Goal: Find contact information: Find contact information

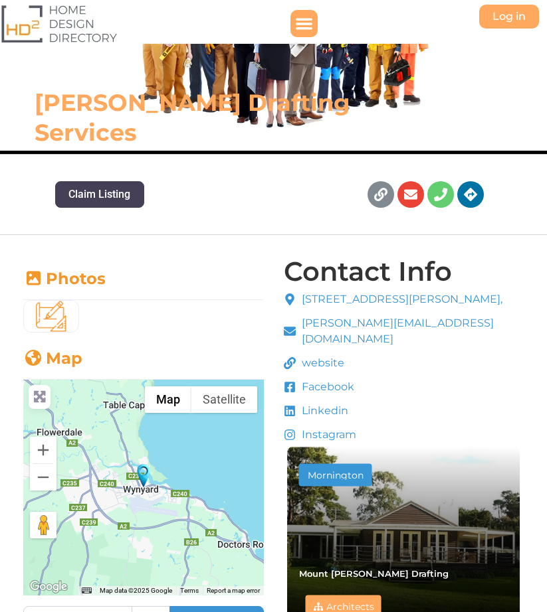
scroll to position [133, 0]
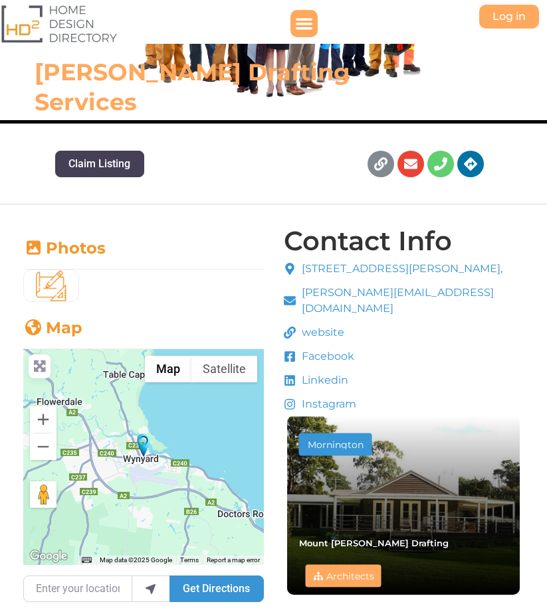
drag, startPoint x: 304, startPoint y: 279, endPoint x: 344, endPoint y: 299, distance: 45.2
drag, startPoint x: 344, startPoint y: 299, endPoint x: 385, endPoint y: 295, distance: 41.4
drag, startPoint x: 385, startPoint y: 295, endPoint x: 294, endPoint y: 282, distance: 92.5
drag, startPoint x: 294, startPoint y: 282, endPoint x: 493, endPoint y: 186, distance: 221.4
click at [500, 183] on div "Facebook-f Linkedin Link Envelope Phone Directions Instagram" at bounding box center [427, 164] width 146 height 40
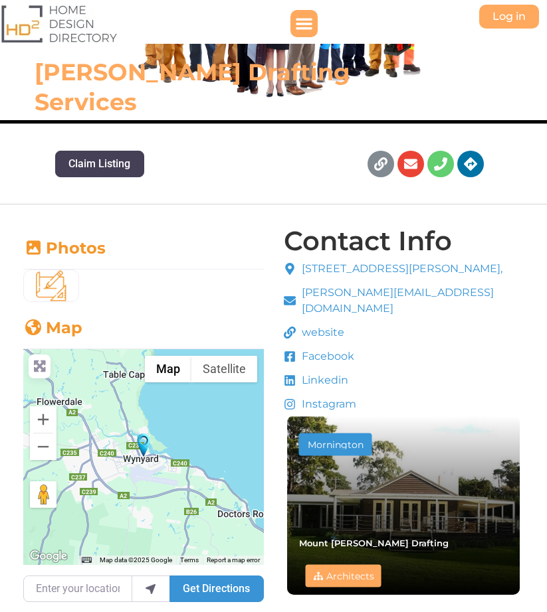
click at [346, 294] on span "[PERSON_NAME][EMAIL_ADDRESS][DOMAIN_NAME]" at bounding box center [410, 301] width 225 height 32
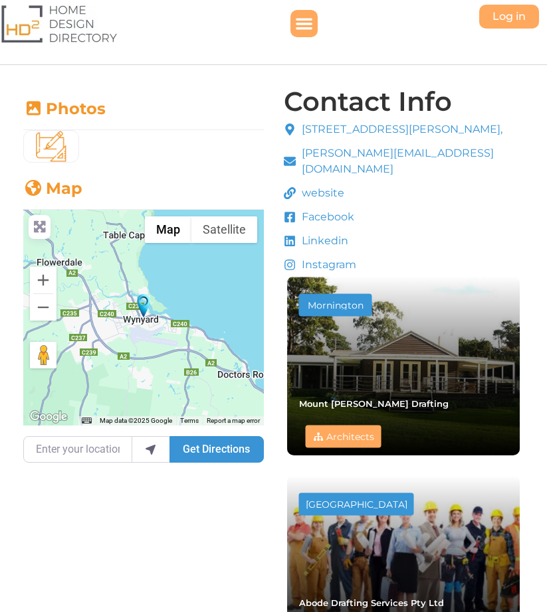
scroll to position [332, 0]
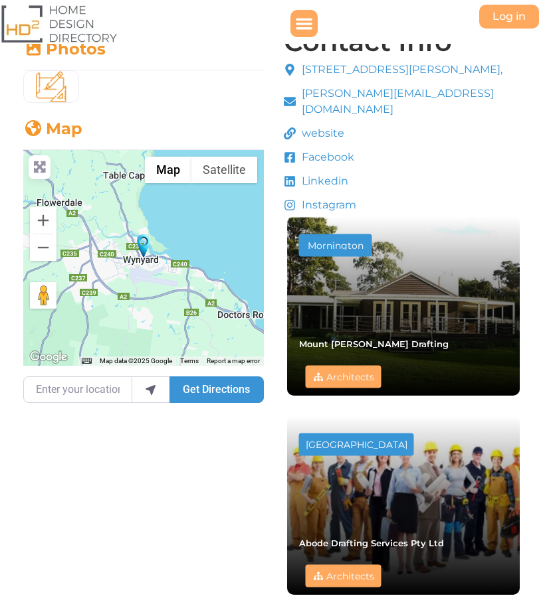
click at [343, 126] on span "website" at bounding box center [321, 134] width 46 height 16
click at [311, 197] on span "Instagram" at bounding box center [327, 205] width 58 height 16
click at [287, 199] on icon at bounding box center [290, 205] width 12 height 12
click at [288, 177] on icon at bounding box center [289, 182] width 11 height 11
click at [316, 149] on span "Facebook" at bounding box center [326, 157] width 56 height 16
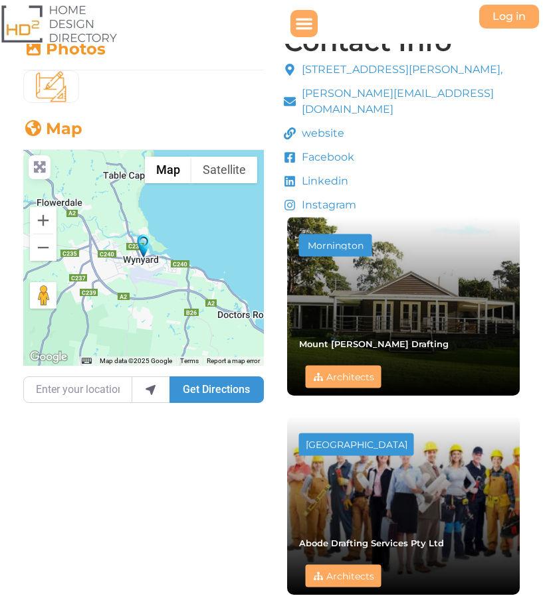
click at [316, 126] on span "website" at bounding box center [321, 134] width 46 height 16
click at [320, 99] on span "[PERSON_NAME][EMAIL_ADDRESS][DOMAIN_NAME]" at bounding box center [410, 102] width 225 height 32
click at [322, 95] on span "[PERSON_NAME][EMAIL_ADDRESS][DOMAIN_NAME]" at bounding box center [410, 102] width 225 height 32
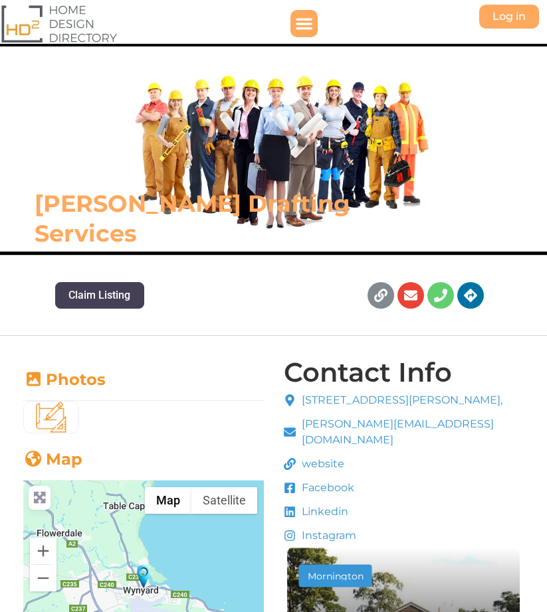
scroll to position [0, 0]
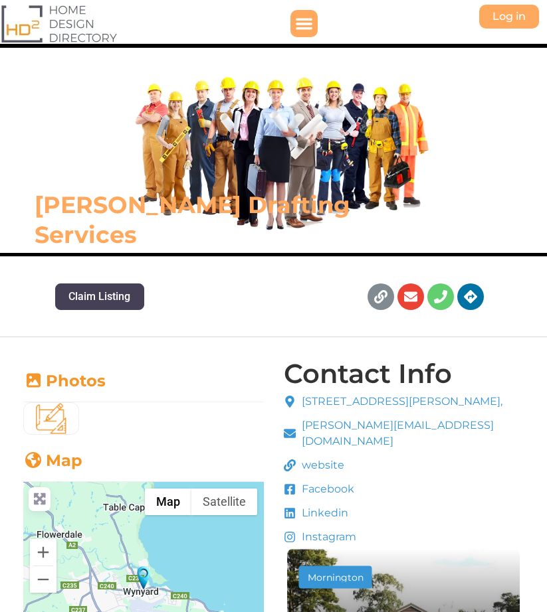
click at [348, 403] on span "[STREET_ADDRESS][PERSON_NAME]," at bounding box center [400, 402] width 204 height 16
drag, startPoint x: 303, startPoint y: 403, endPoint x: 476, endPoint y: 398, distance: 173.4
click at [476, 398] on div "[STREET_ADDRESS][PERSON_NAME], [PERSON_NAME][EMAIL_ADDRESS][DOMAIN_NAME] websit…" at bounding box center [403, 470] width 246 height 158
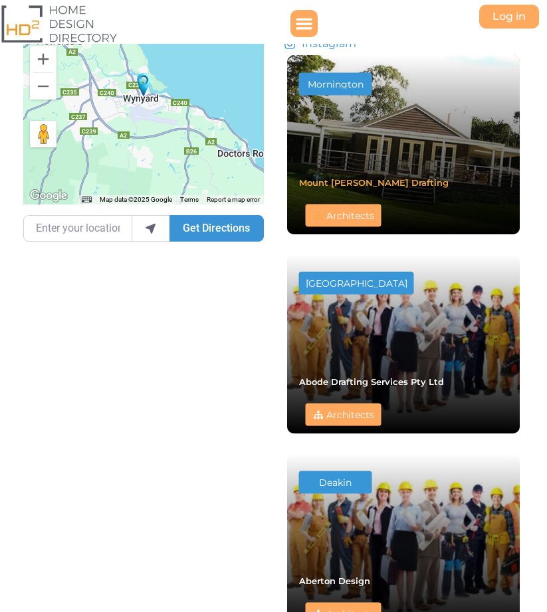
scroll to position [687, 0]
